Goal: Task Accomplishment & Management: Use online tool/utility

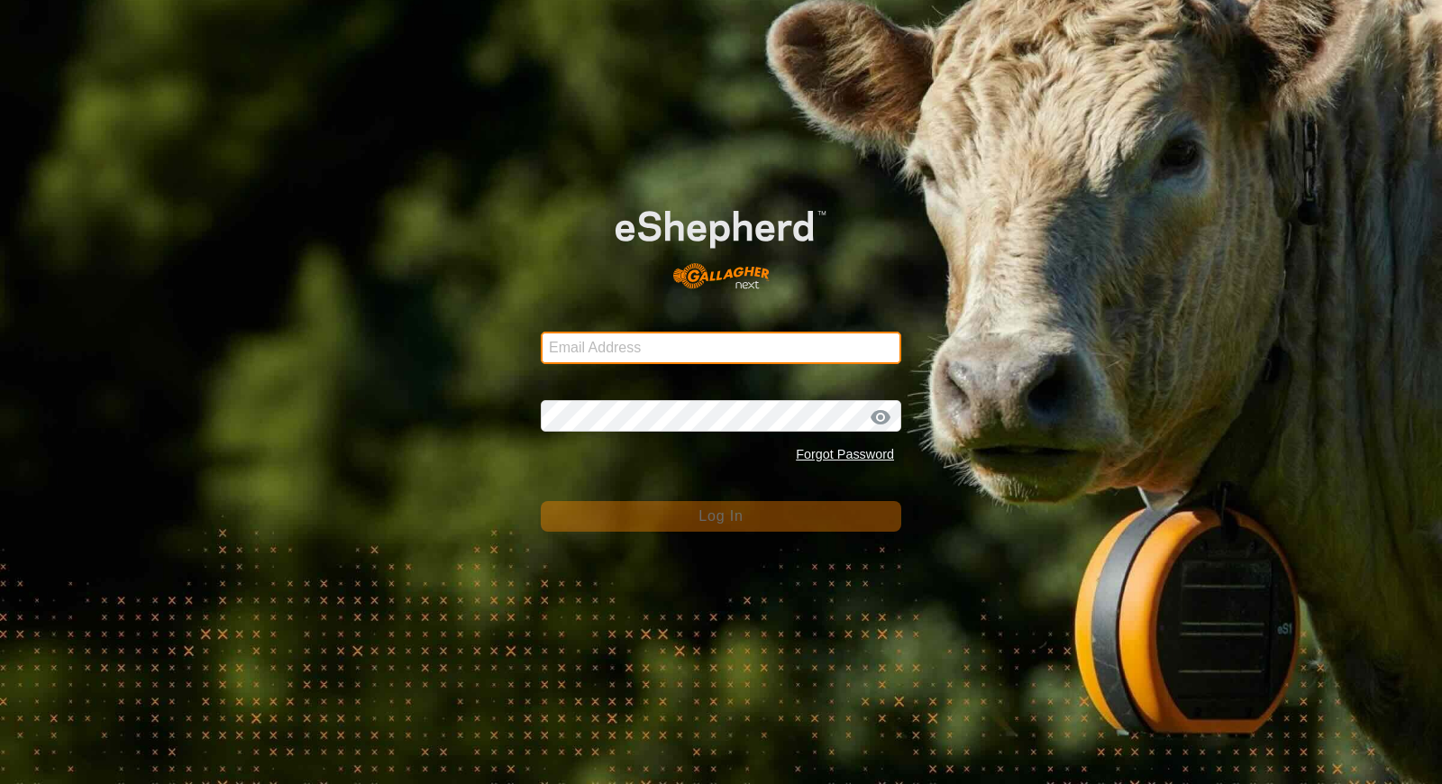
click at [681, 355] on input "Email Address" at bounding box center [721, 348] width 361 height 32
type input "[EMAIL_ADDRESS][DOMAIN_NAME]"
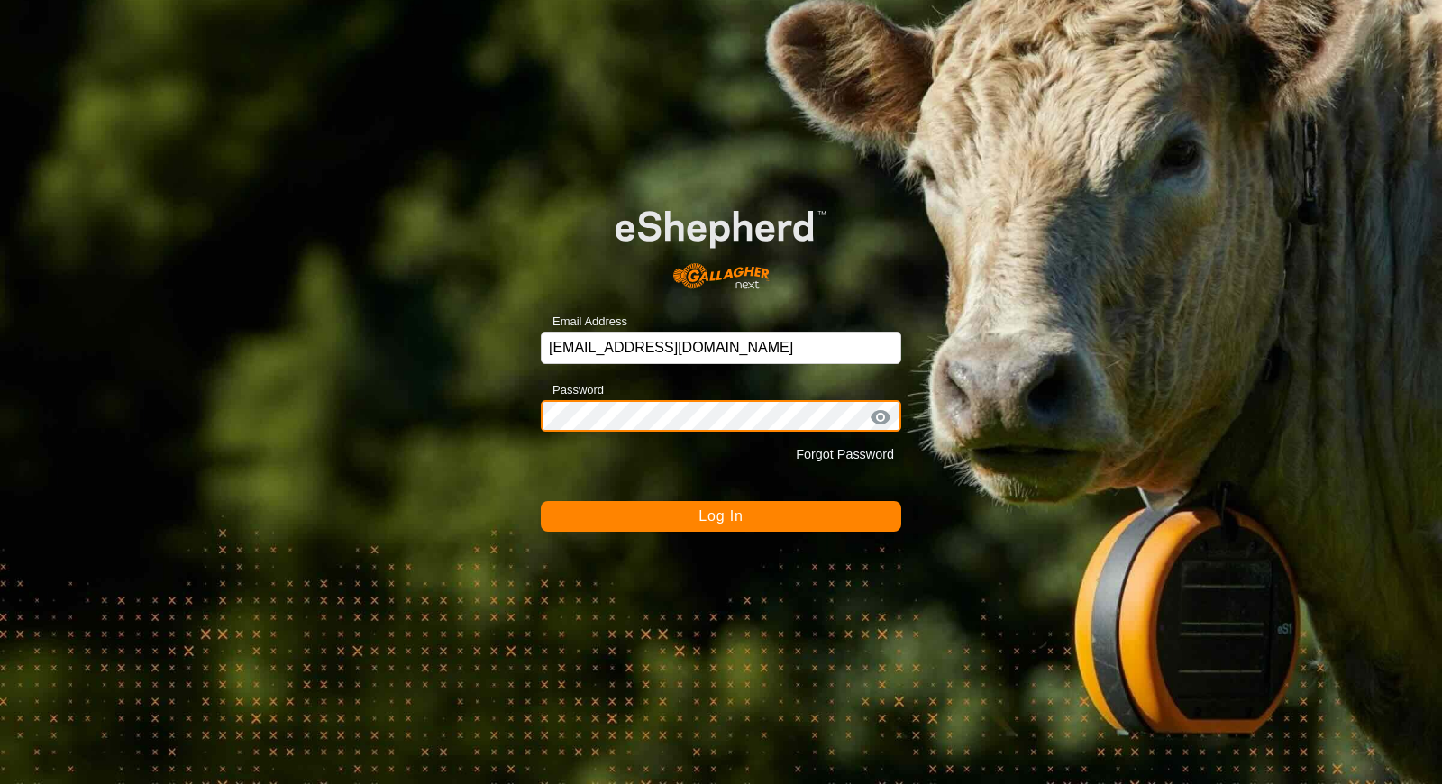
click at [541, 501] on button "Log In" at bounding box center [721, 516] width 361 height 31
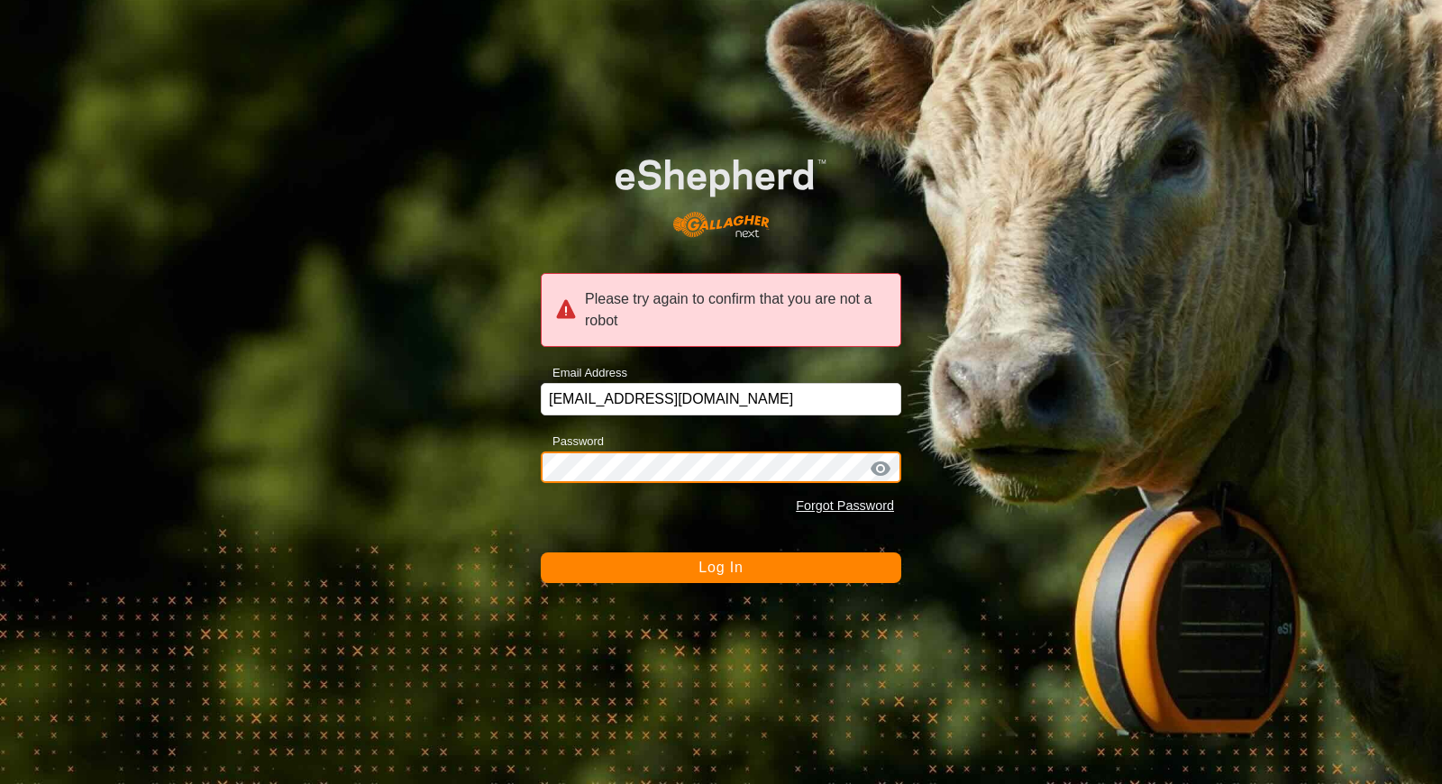
click at [541, 553] on button "Log In" at bounding box center [721, 568] width 361 height 31
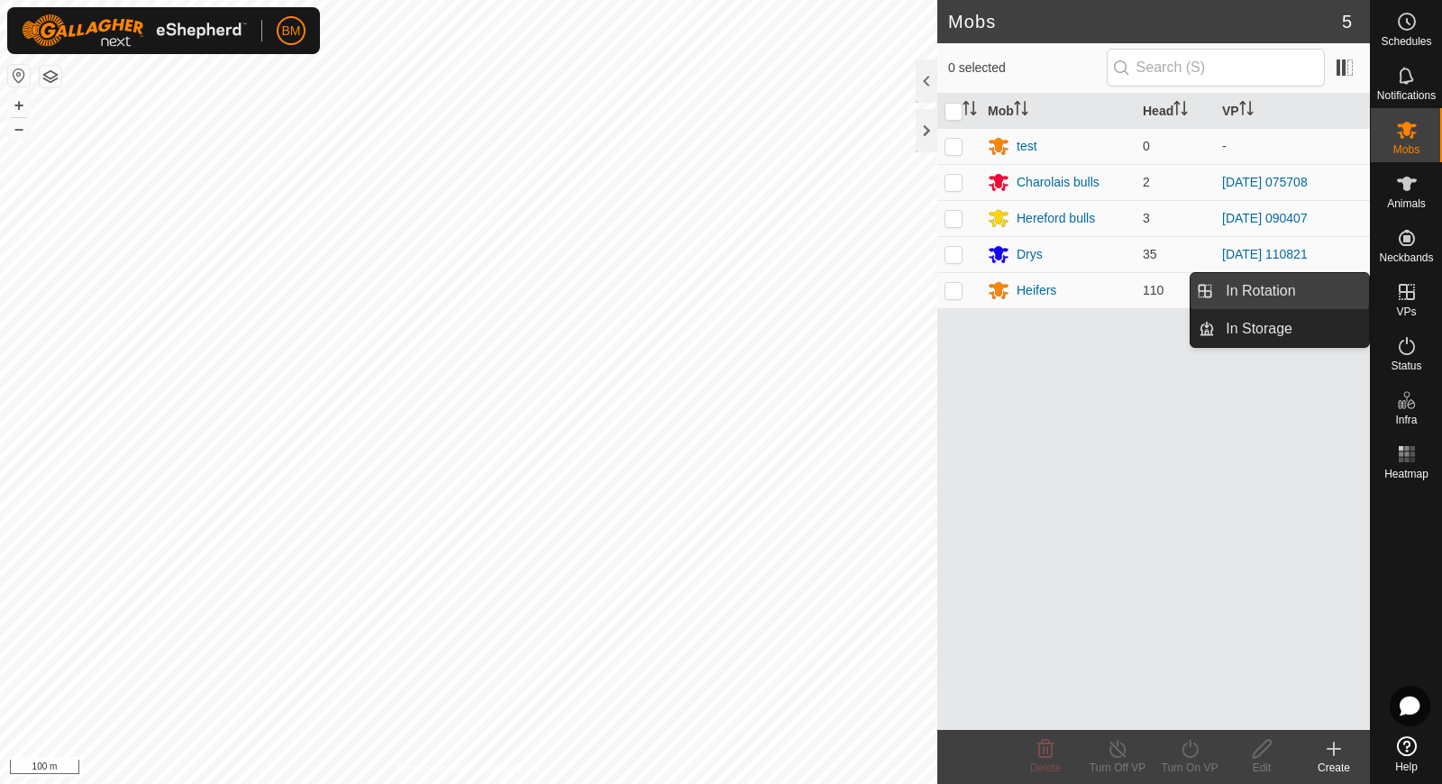
click at [1320, 301] on link "In Rotation" at bounding box center [1292, 291] width 154 height 36
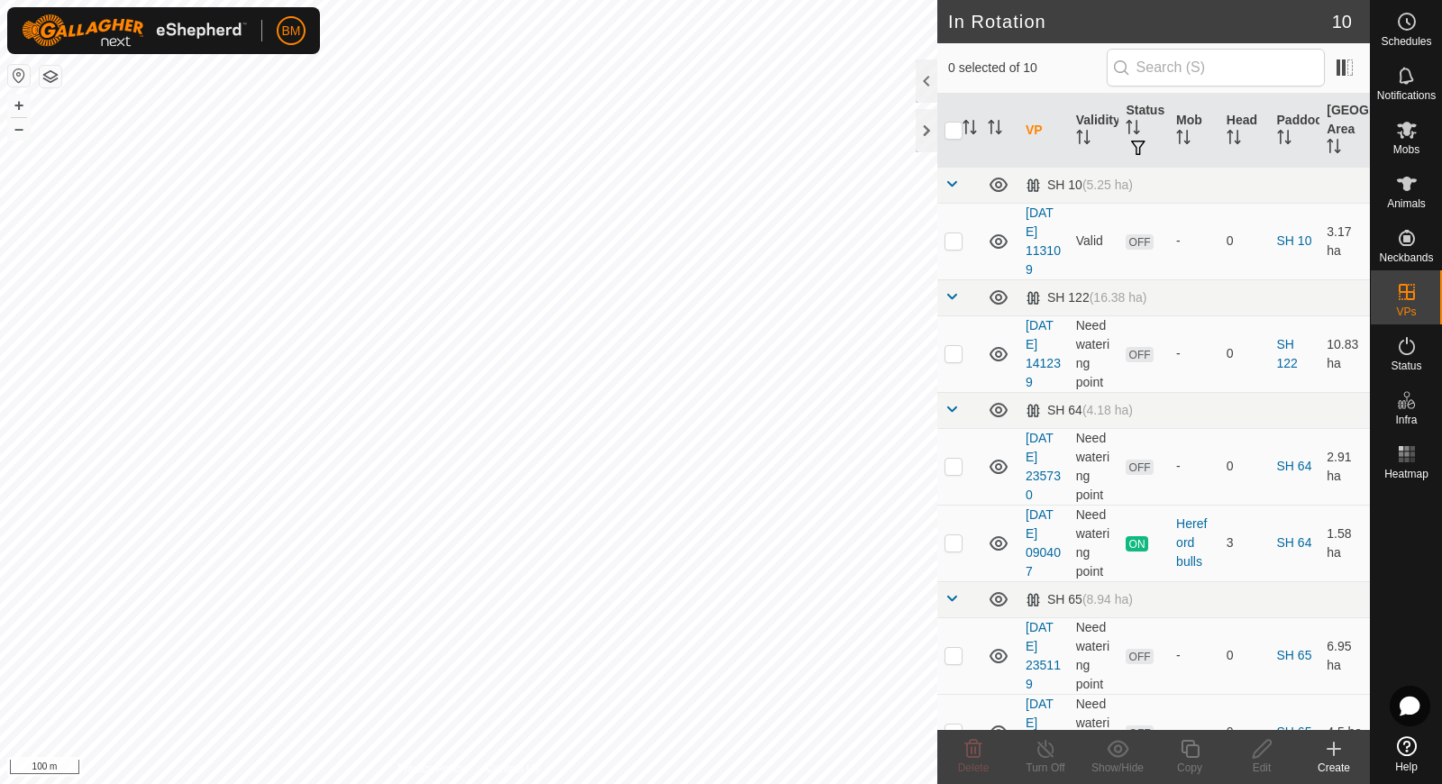
click at [1341, 744] on icon at bounding box center [1334, 749] width 22 height 22
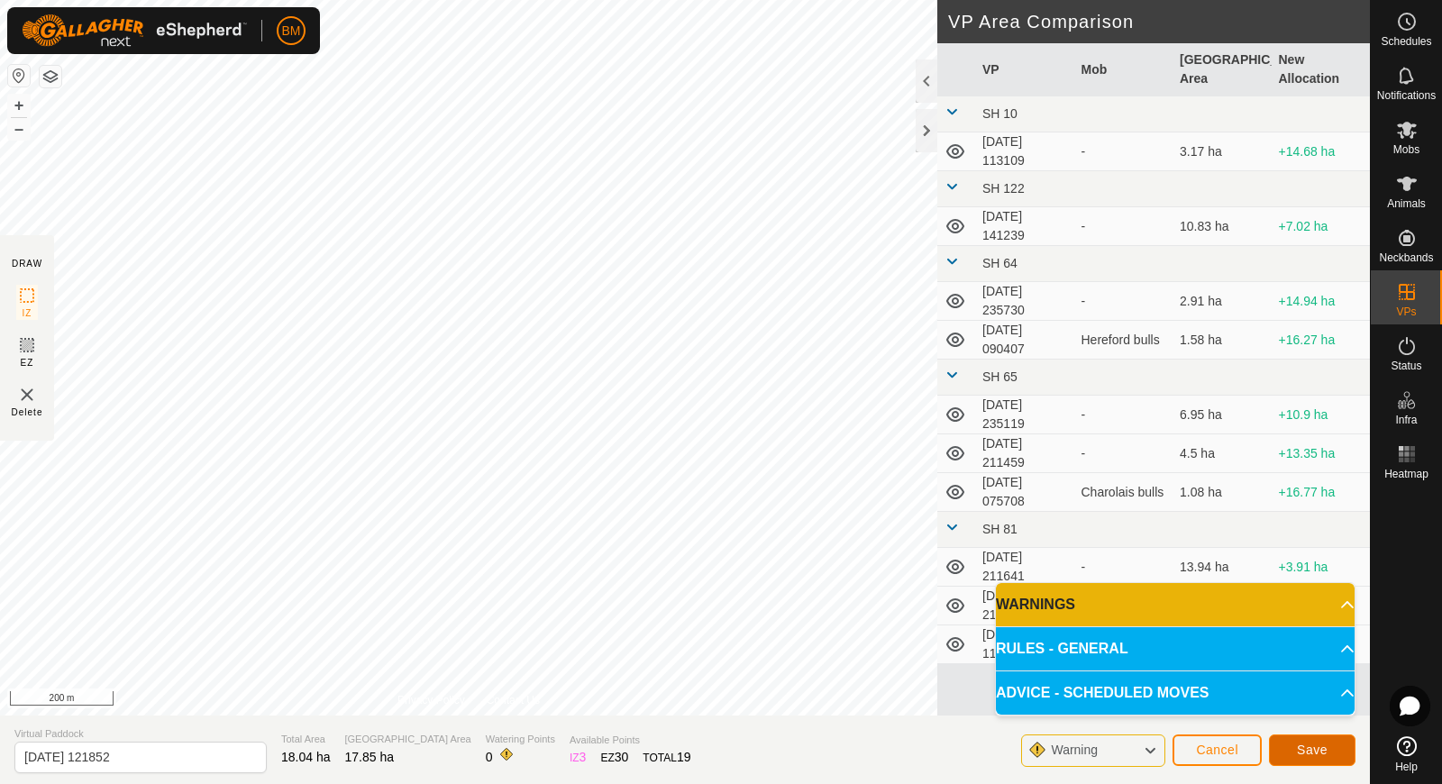
click at [1299, 745] on span "Save" at bounding box center [1312, 750] width 31 height 14
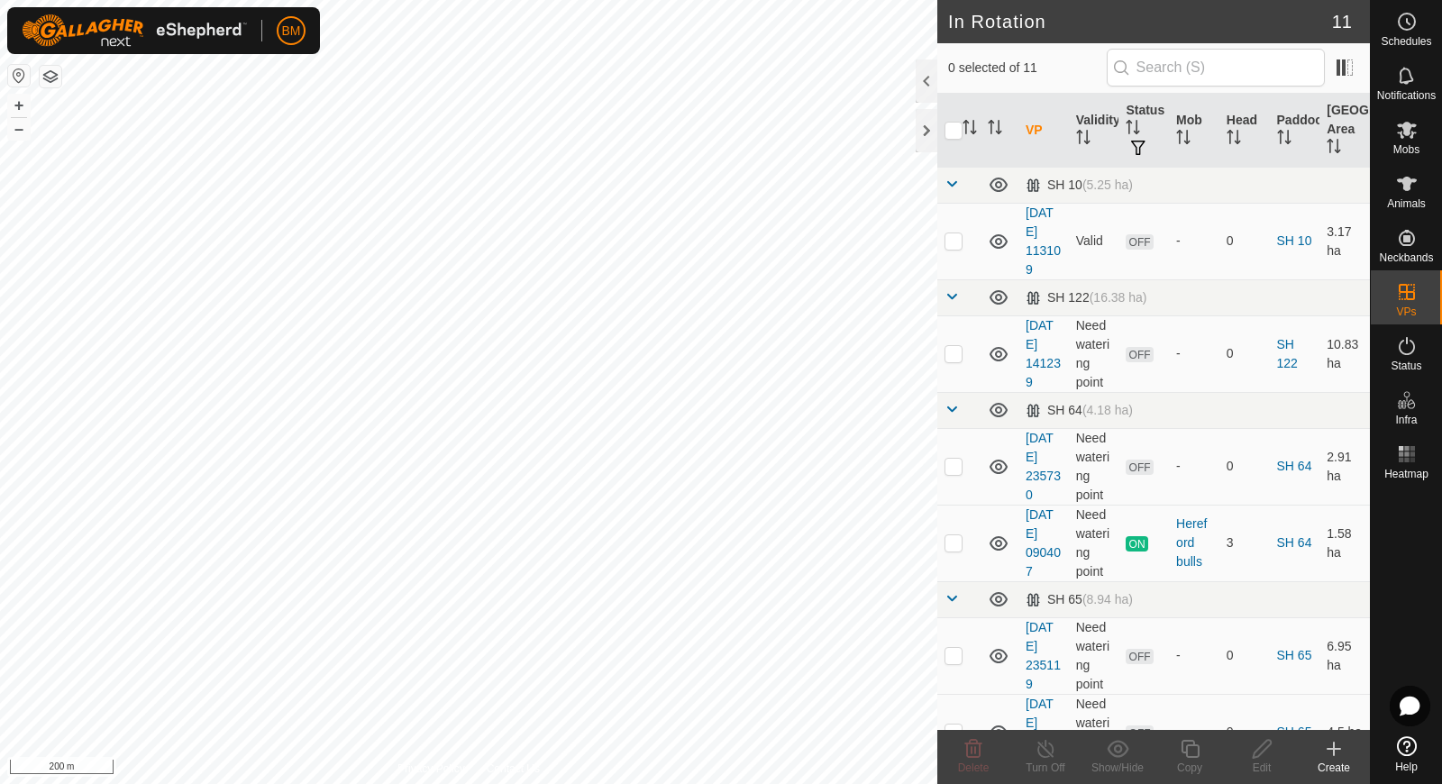
checkbox input "true"
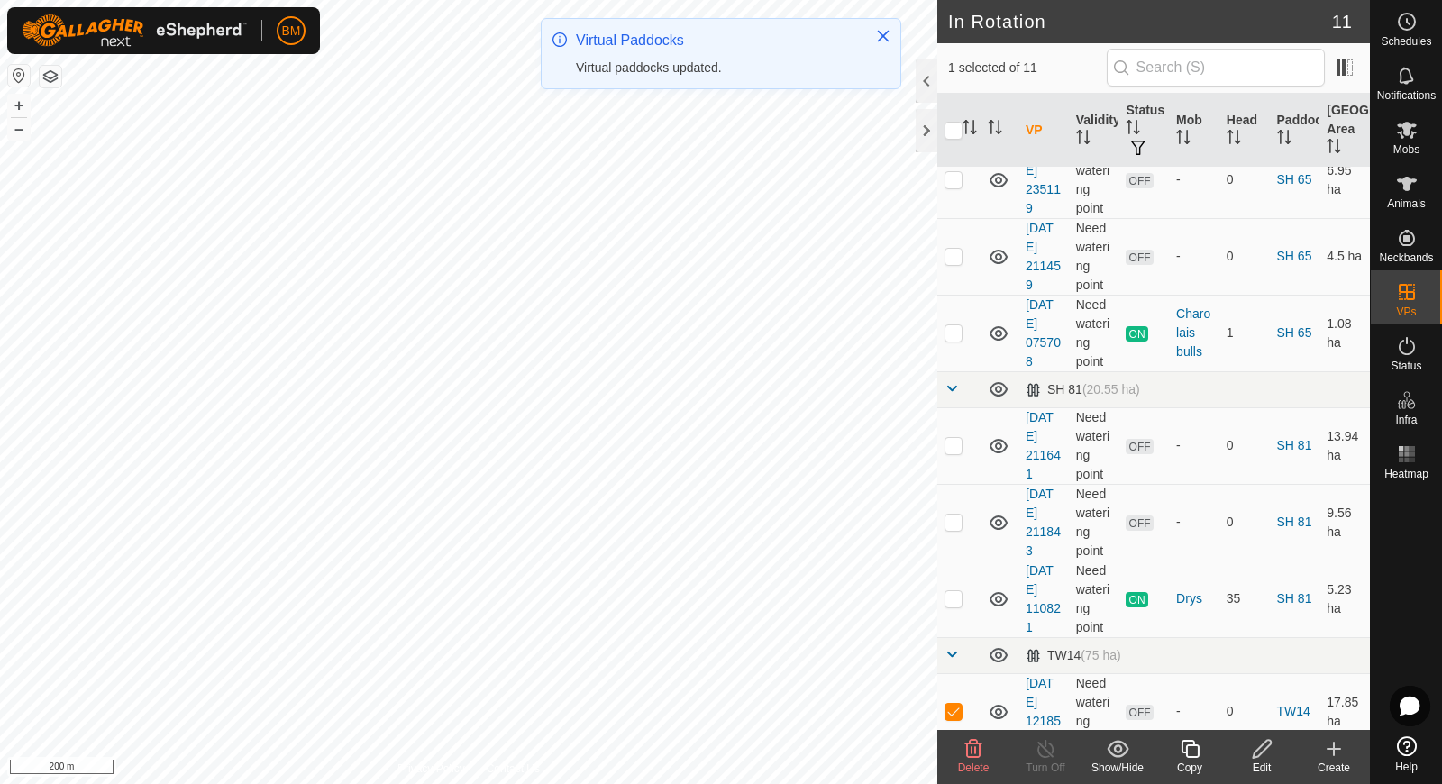
scroll to position [489, 0]
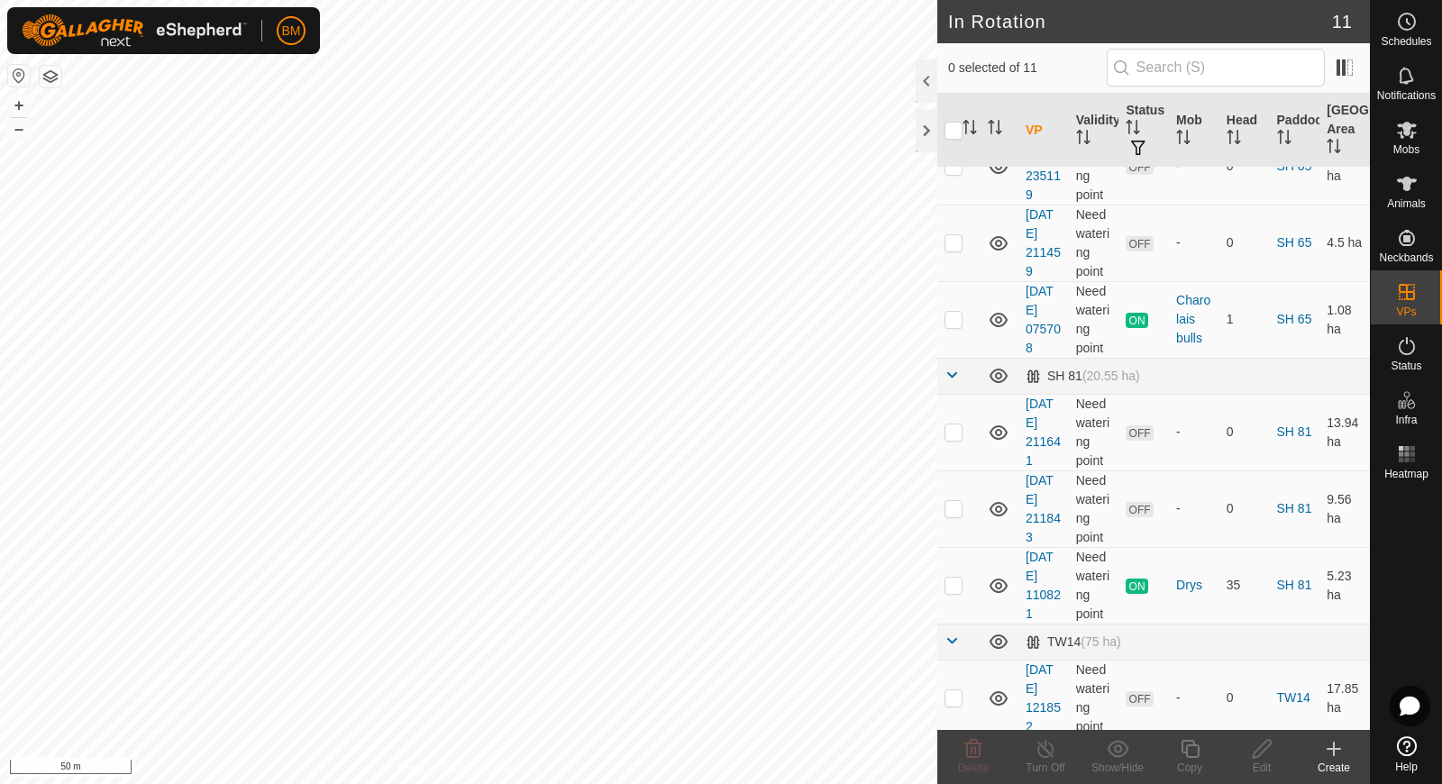
checkbox input "true"
click at [1269, 750] on icon at bounding box center [1262, 749] width 23 height 22
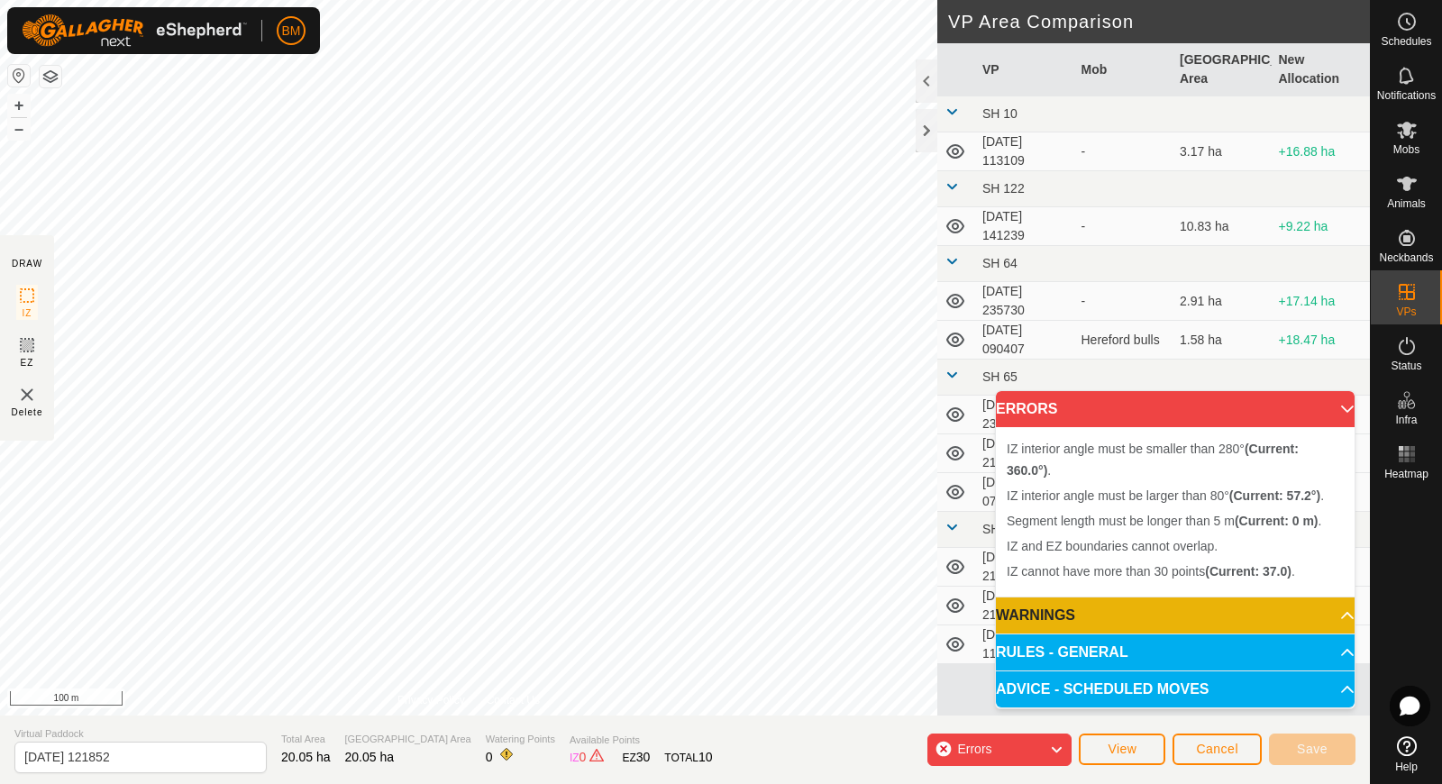
click at [481, 467] on div "IZ interior angle must be larger than 80° (Current: 57.2°) . Segment length mus…" at bounding box center [468, 358] width 937 height 716
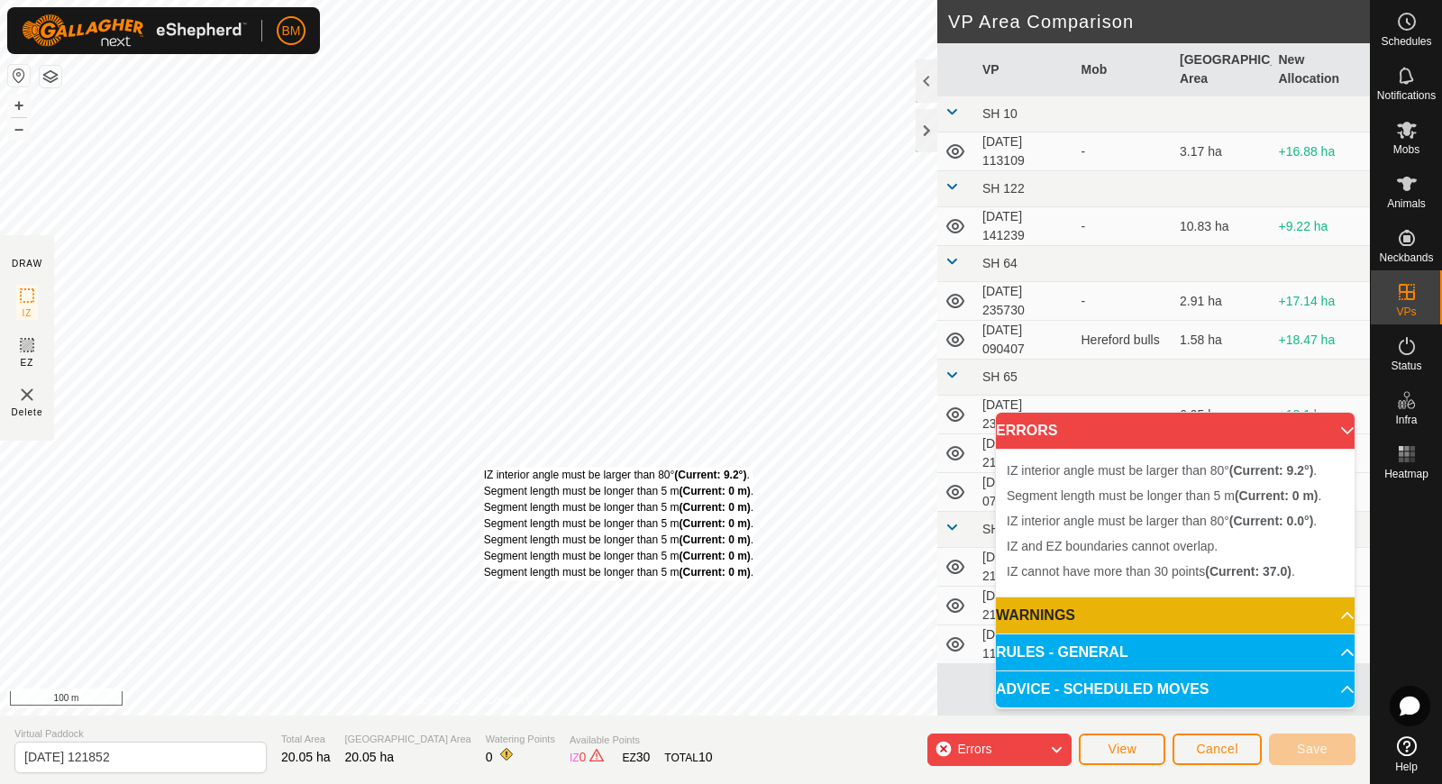
drag, startPoint x: 472, startPoint y: 432, endPoint x: 483, endPoint y: 467, distance: 36.8
click at [483, 467] on div "IZ interior angle must be larger than 80° (Current: 9.2°) . Segment length must…" at bounding box center [468, 358] width 937 height 716
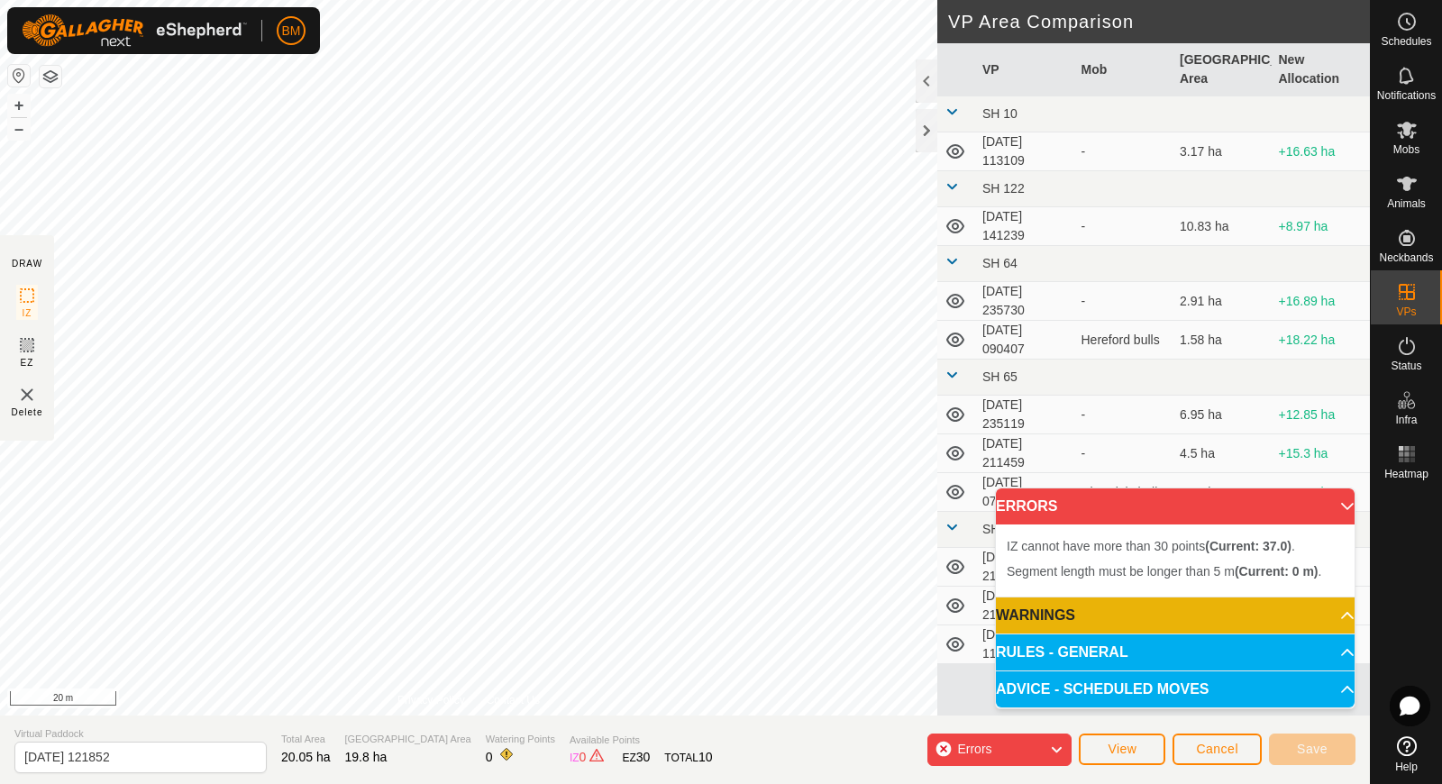
click at [1046, 745] on div "Errors" at bounding box center [1000, 750] width 144 height 32
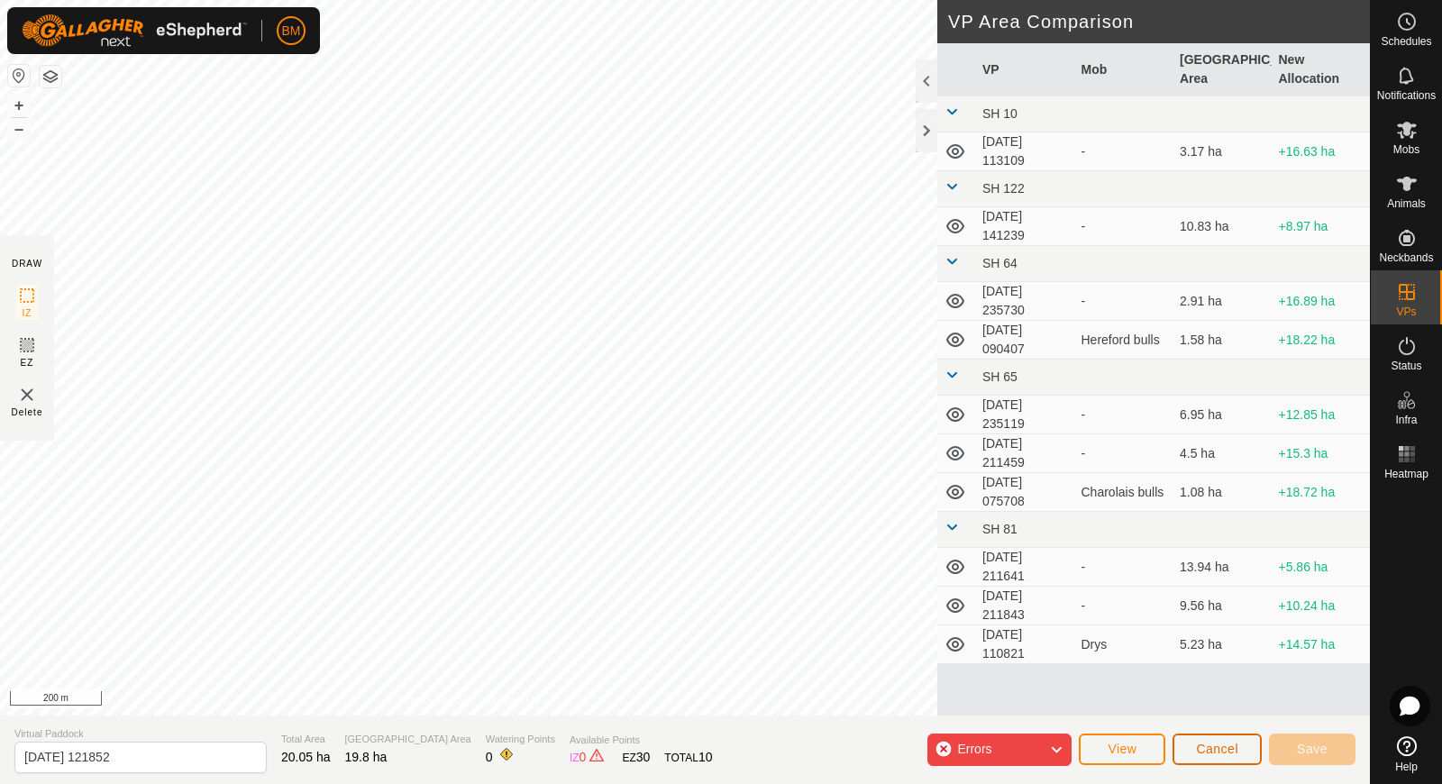
click at [1205, 761] on button "Cancel" at bounding box center [1217, 750] width 89 height 32
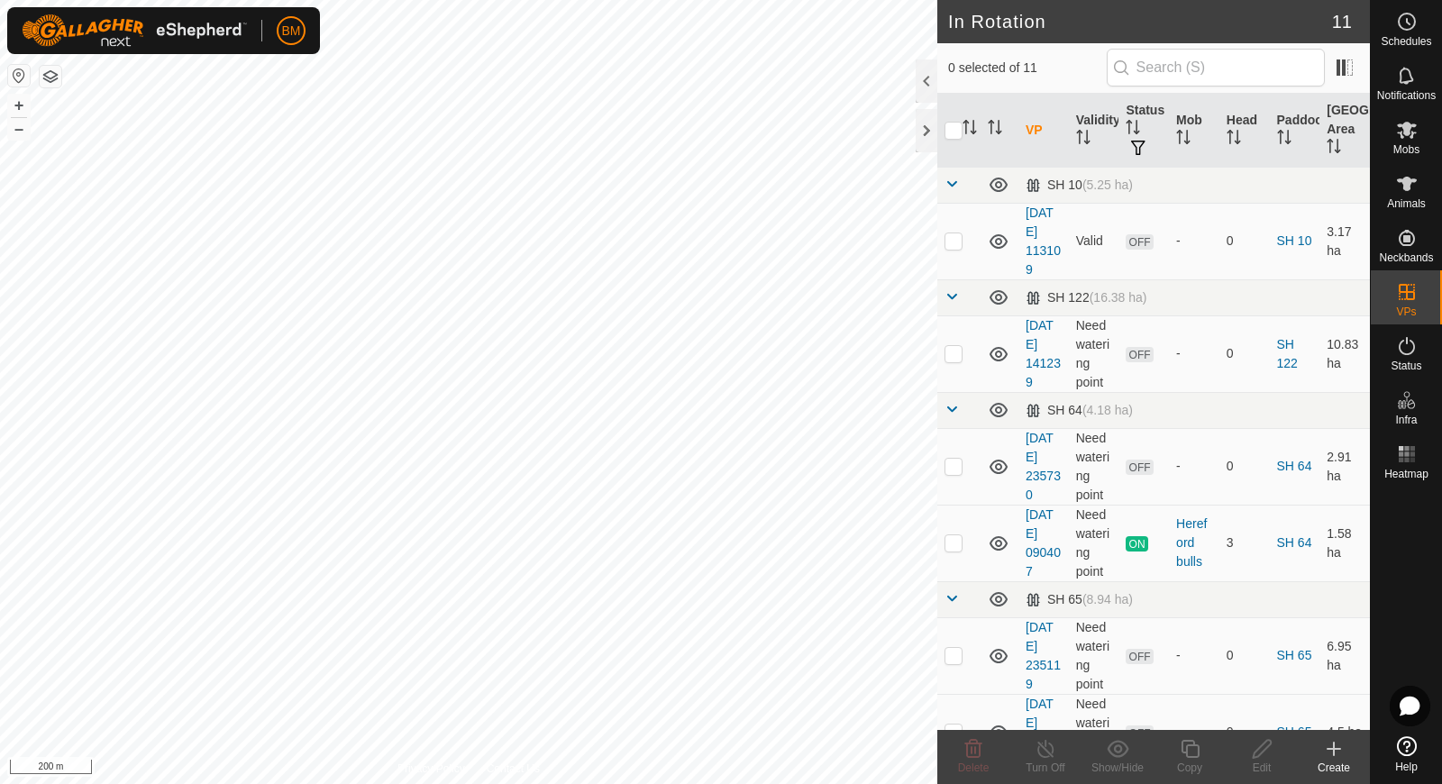
checkbox input "true"
